Goal: Task Accomplishment & Management: Use online tool/utility

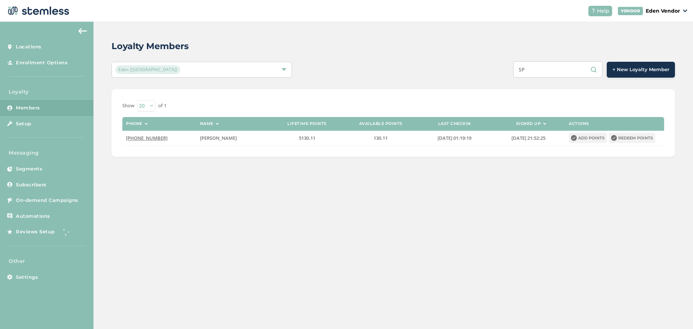
type input "S"
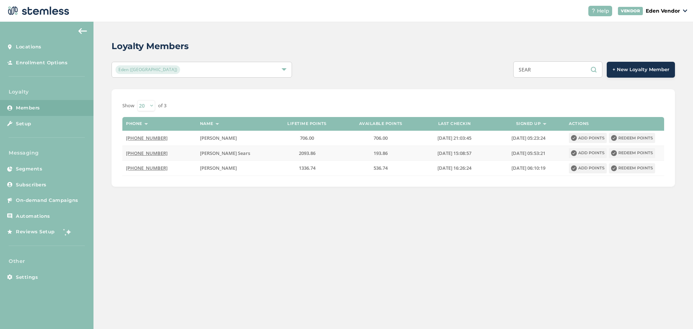
type input "SEAR"
click at [624, 152] on button "Redeem points" at bounding box center [632, 153] width 46 height 10
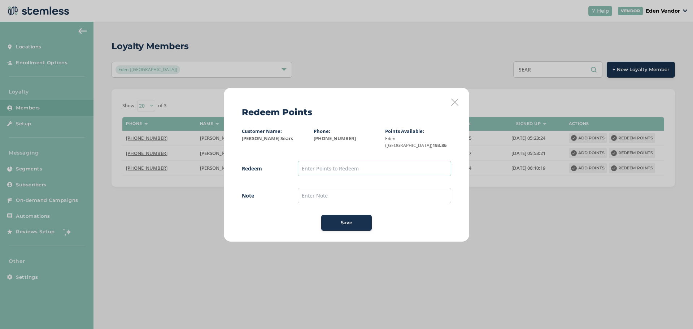
click at [323, 164] on input "text" at bounding box center [374, 169] width 153 height 16
type input "193"
click at [341, 219] on span "Save" at bounding box center [347, 222] width 12 height 7
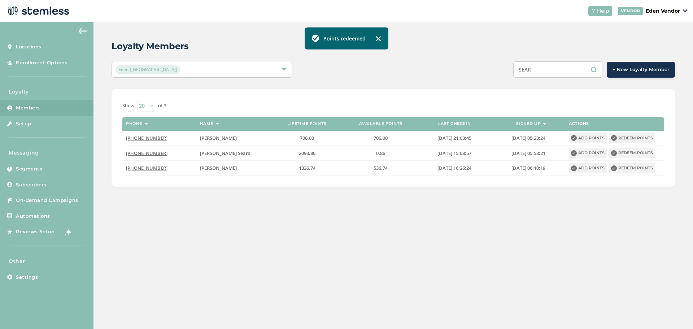
click at [378, 38] on img at bounding box center [378, 39] width 6 height 6
click at [548, 68] on input "SEAR" at bounding box center [557, 69] width 89 height 16
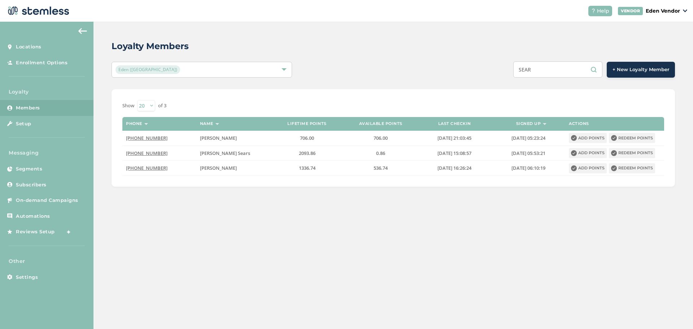
click at [548, 68] on input "SEAR" at bounding box center [557, 69] width 89 height 16
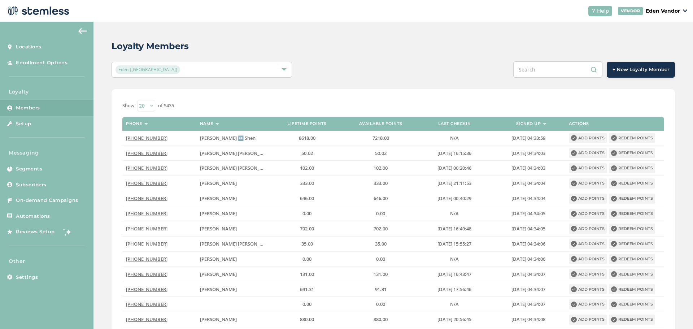
click at [536, 67] on input "text" at bounding box center [557, 69] width 89 height 16
drag, startPoint x: 560, startPoint y: 71, endPoint x: 451, endPoint y: 71, distance: 108.7
click at [451, 71] on div "[PERSON_NAME] + New Loyalty Member" at bounding box center [511, 69] width 329 height 16
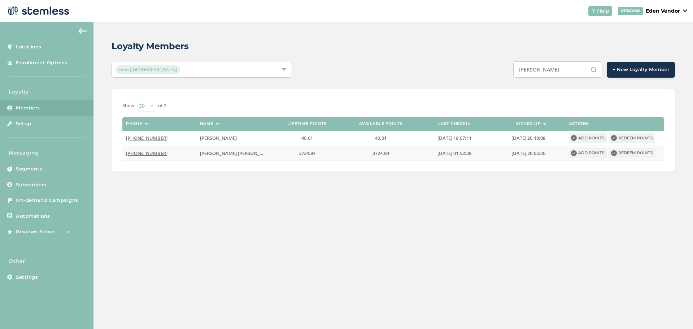
type input "[PERSON_NAME]"
click at [626, 152] on button "Redeem points" at bounding box center [632, 153] width 46 height 10
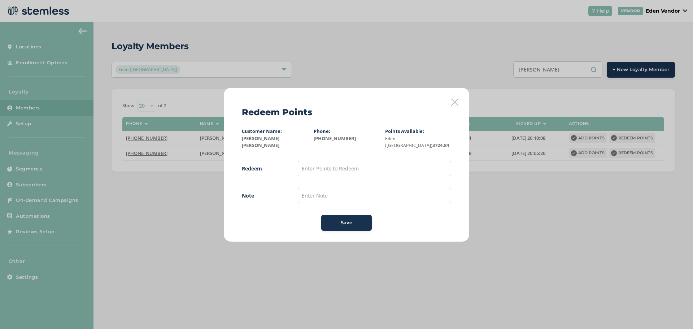
click at [455, 103] on icon at bounding box center [454, 102] width 7 height 7
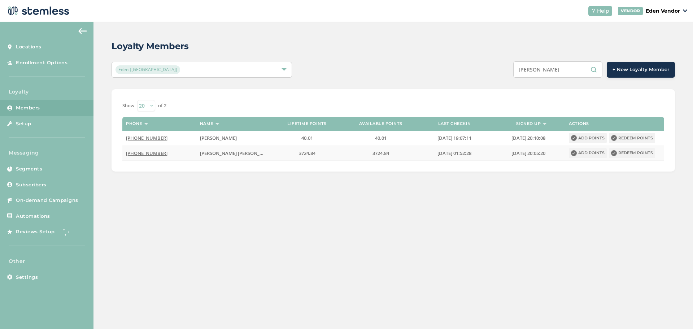
click at [243, 155] on span "[PERSON_NAME] [PERSON_NAME]" at bounding box center [237, 153] width 75 height 6
